Goal: Task Accomplishment & Management: Complete application form

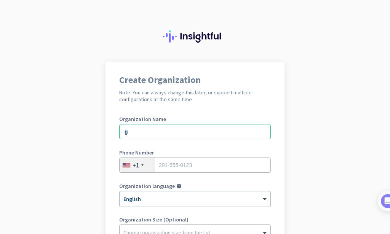
scroll to position [20, 0]
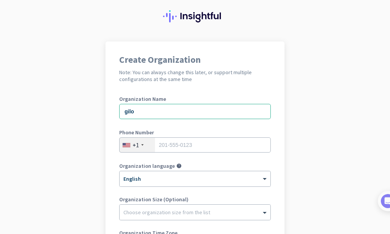
type input "gilo"
click at [140, 145] on div "+1" at bounding box center [137, 145] width 35 height 14
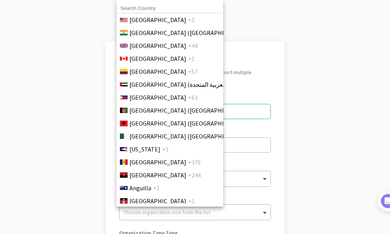
click at [275, 18] on div at bounding box center [195, 117] width 390 height 234
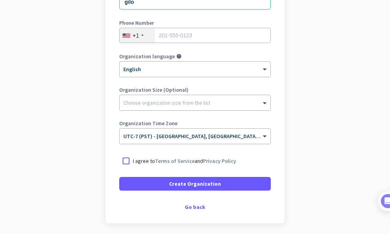
scroll to position [157, 0]
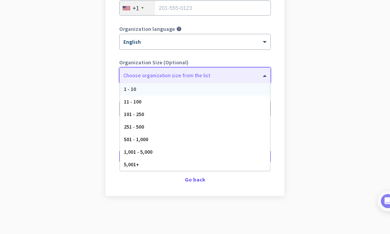
click at [183, 76] on div at bounding box center [195, 74] width 151 height 8
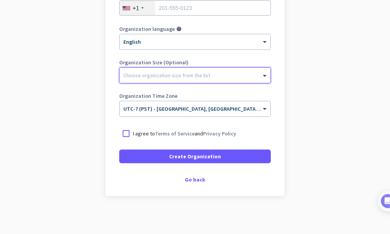
click at [183, 76] on div at bounding box center [195, 74] width 151 height 8
click at [120, 138] on div at bounding box center [126, 134] width 14 height 14
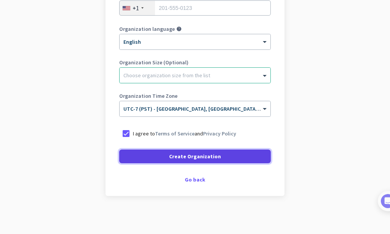
click at [177, 158] on span "Create Organization" at bounding box center [195, 157] width 52 height 8
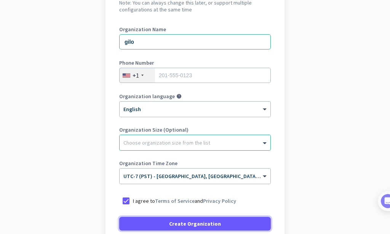
scroll to position [112, 0]
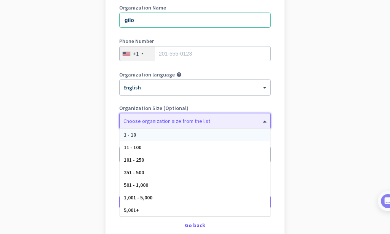
click at [238, 120] on div at bounding box center [195, 119] width 151 height 8
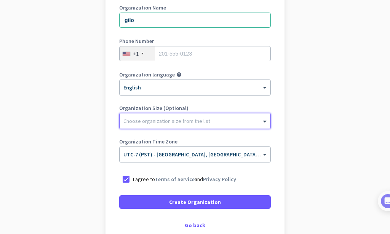
click at [238, 120] on div at bounding box center [195, 119] width 151 height 8
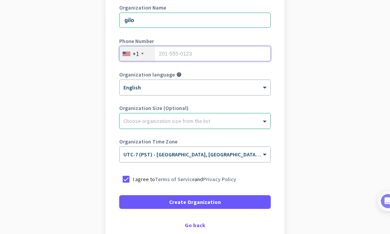
click at [216, 51] on input "tel" at bounding box center [194, 53] width 151 height 15
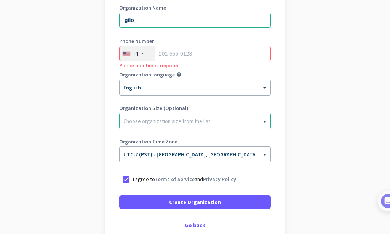
click at [139, 51] on div "+1" at bounding box center [137, 53] width 35 height 14
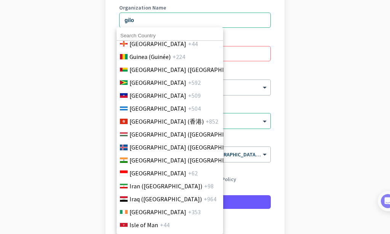
scroll to position [1461, 0]
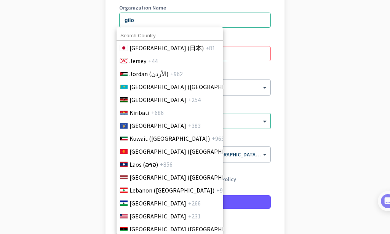
click at [246, 56] on div at bounding box center [195, 117] width 390 height 234
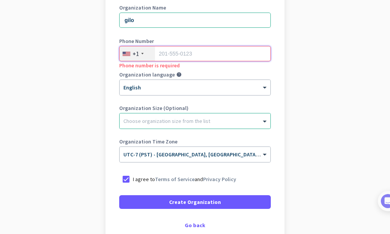
click at [246, 56] on input "tel" at bounding box center [194, 53] width 151 height 15
paste input "13462127336"
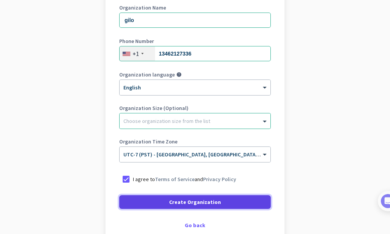
click at [221, 199] on span at bounding box center [194, 202] width 151 height 18
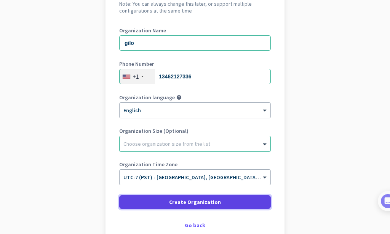
scroll to position [91, 0]
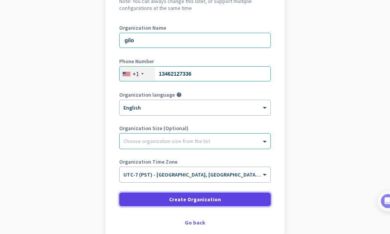
click at [221, 199] on span at bounding box center [194, 199] width 151 height 18
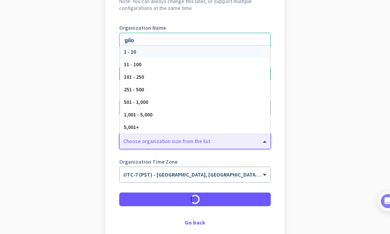
click at [171, 141] on div at bounding box center [195, 139] width 151 height 8
click at [171, 57] on div "1 - 10" at bounding box center [195, 52] width 150 height 13
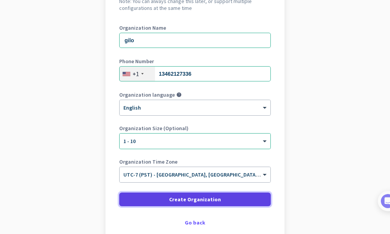
click at [202, 194] on span at bounding box center [194, 199] width 151 height 18
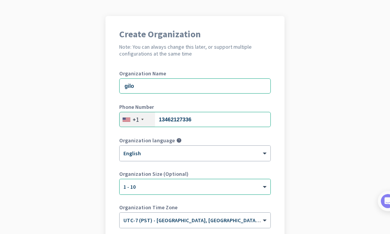
scroll to position [0, 0]
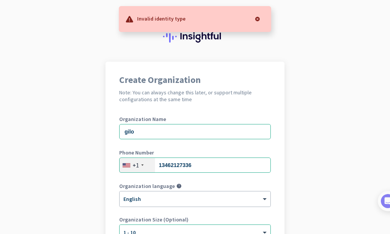
click at [179, 16] on p "Invalid identity type" at bounding box center [161, 18] width 48 height 8
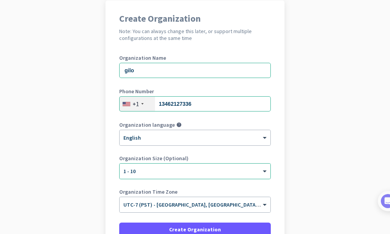
scroll to position [91, 0]
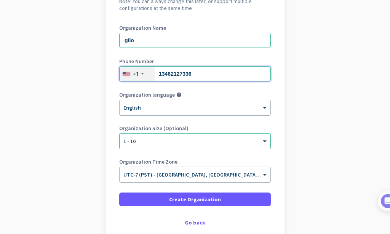
click at [165, 72] on input "13462127336" at bounding box center [194, 73] width 151 height 15
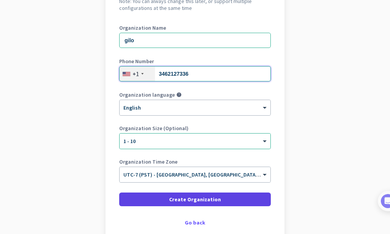
type input "3462127336"
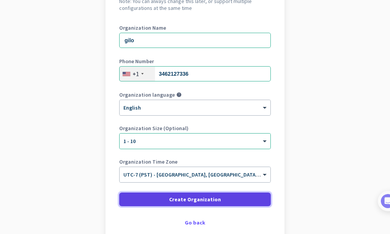
click at [200, 199] on span "Create Organization" at bounding box center [195, 200] width 52 height 8
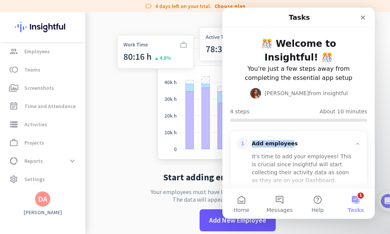
drag, startPoint x: 284, startPoint y: 119, endPoint x: 288, endPoint y: 150, distance: 31.1
click at [288, 122] on div "Intercom messenger" at bounding box center [298, 120] width 137 height 3
click at [288, 150] on div "It's time to add your employees! This is crucial since Insightful will start co…" at bounding box center [303, 179] width 103 height 58
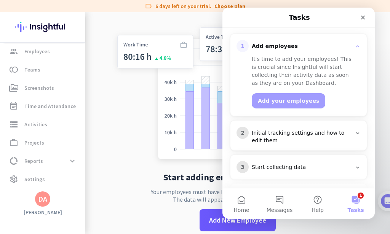
scroll to position [129, 0]
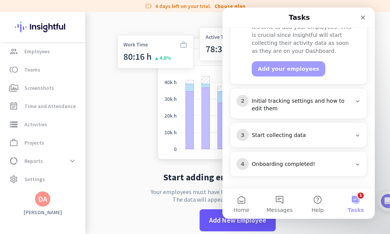
click at [86, 115] on app-no-employees "Start adding employees to Insightful Your employees must have Insightful instal…" at bounding box center [237, 129] width 304 height 234
click at [363, 19] on icon "Close" at bounding box center [363, 17] width 6 height 6
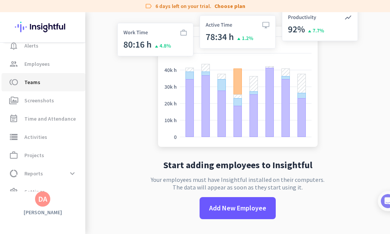
scroll to position [58, 0]
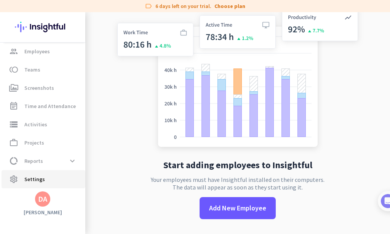
click at [38, 178] on span "Settings" at bounding box center [34, 179] width 21 height 9
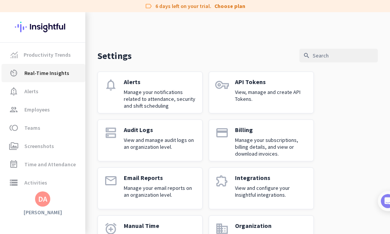
click at [62, 72] on span "Real-Time Insights" at bounding box center [46, 73] width 45 height 9
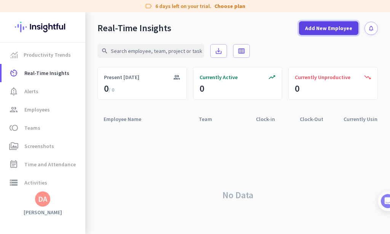
click at [331, 29] on span "Add New Employee" at bounding box center [328, 28] width 47 height 8
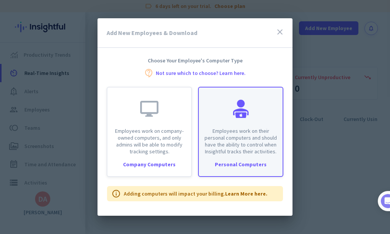
click at [226, 124] on div "Employees work on their personal computers and should have the ability to contr…" at bounding box center [241, 121] width 84 height 67
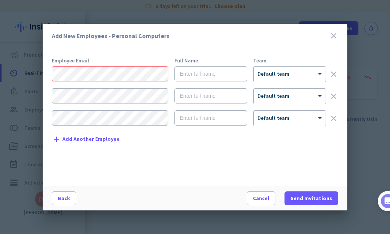
click at [336, 35] on icon "close" at bounding box center [333, 35] width 9 height 9
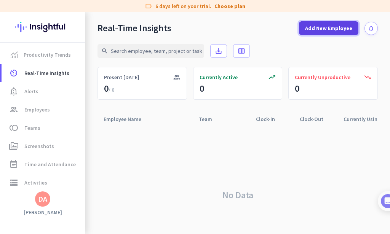
click at [307, 32] on span at bounding box center [328, 28] width 59 height 18
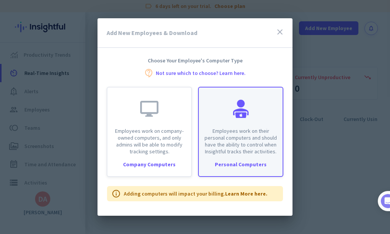
click at [208, 126] on div "Employees work on their personal computers and should have the ability to contr…" at bounding box center [241, 121] width 84 height 67
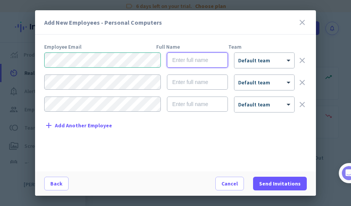
click at [198, 59] on input "text" at bounding box center [197, 60] width 61 height 15
type input "dakijah"
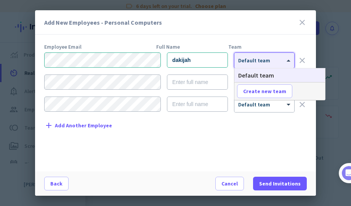
click at [247, 63] on span "Default team" at bounding box center [254, 60] width 32 height 7
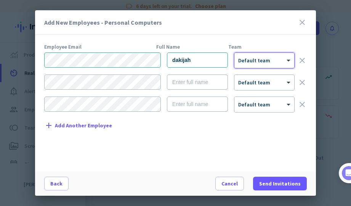
click at [247, 63] on span "Default team" at bounding box center [254, 60] width 32 height 7
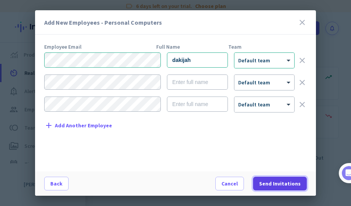
click at [265, 185] on span "Send Invitations" at bounding box center [279, 184] width 41 height 8
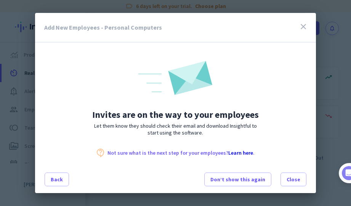
click at [280, 175] on div "Don’t show this again Close" at bounding box center [255, 180] width 102 height 14
click at [294, 181] on span "Close" at bounding box center [293, 180] width 14 height 8
